Goal: Task Accomplishment & Management: Use online tool/utility

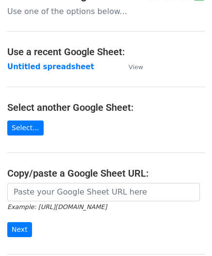
scroll to position [48, 0]
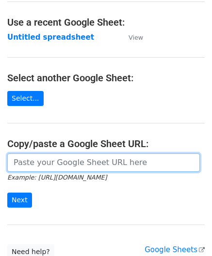
drag, startPoint x: 55, startPoint y: 163, endPoint x: 62, endPoint y: 133, distance: 30.8
click at [55, 163] on input "url" at bounding box center [103, 162] width 192 height 18
paste input "[URL][DOMAIN_NAME]"
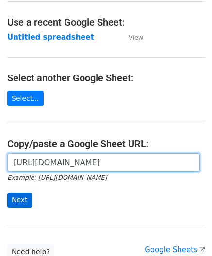
type input "[URL][DOMAIN_NAME]"
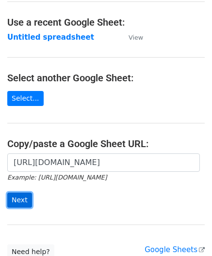
click at [13, 198] on input "Next" at bounding box center [19, 200] width 25 height 15
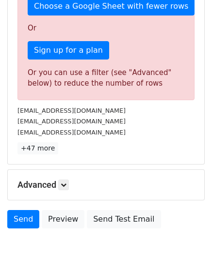
scroll to position [327, 0]
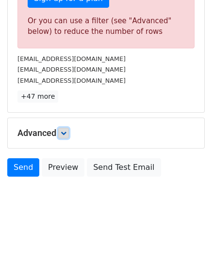
click at [62, 132] on icon at bounding box center [64, 133] width 6 height 6
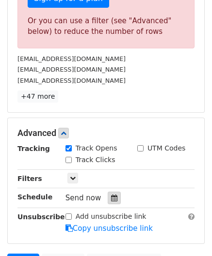
click at [111, 195] on icon at bounding box center [114, 198] width 6 height 7
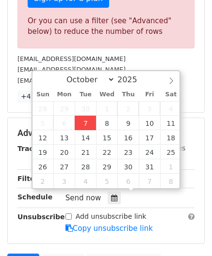
type input "2025-10-07 12:00"
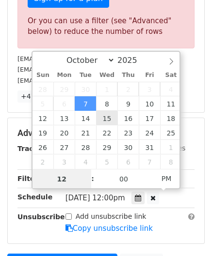
paste input "4"
type input "4"
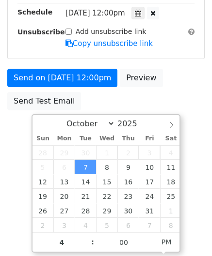
type input "2025-10-07 16:00"
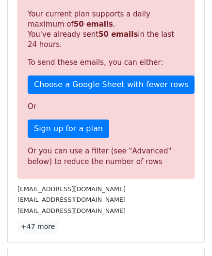
scroll to position [444, 0]
